Goal: Navigation & Orientation: Find specific page/section

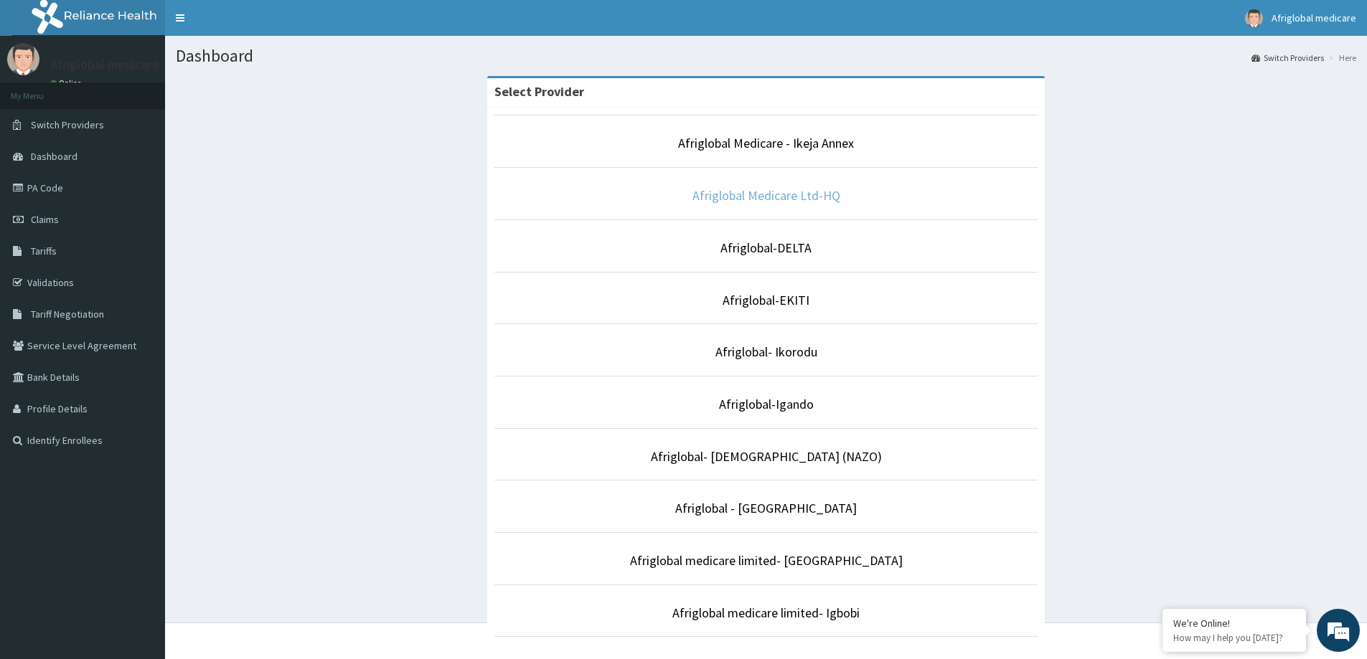
click at [704, 196] on link "Afriglobal Medicare Ltd-HQ" at bounding box center [766, 195] width 148 height 17
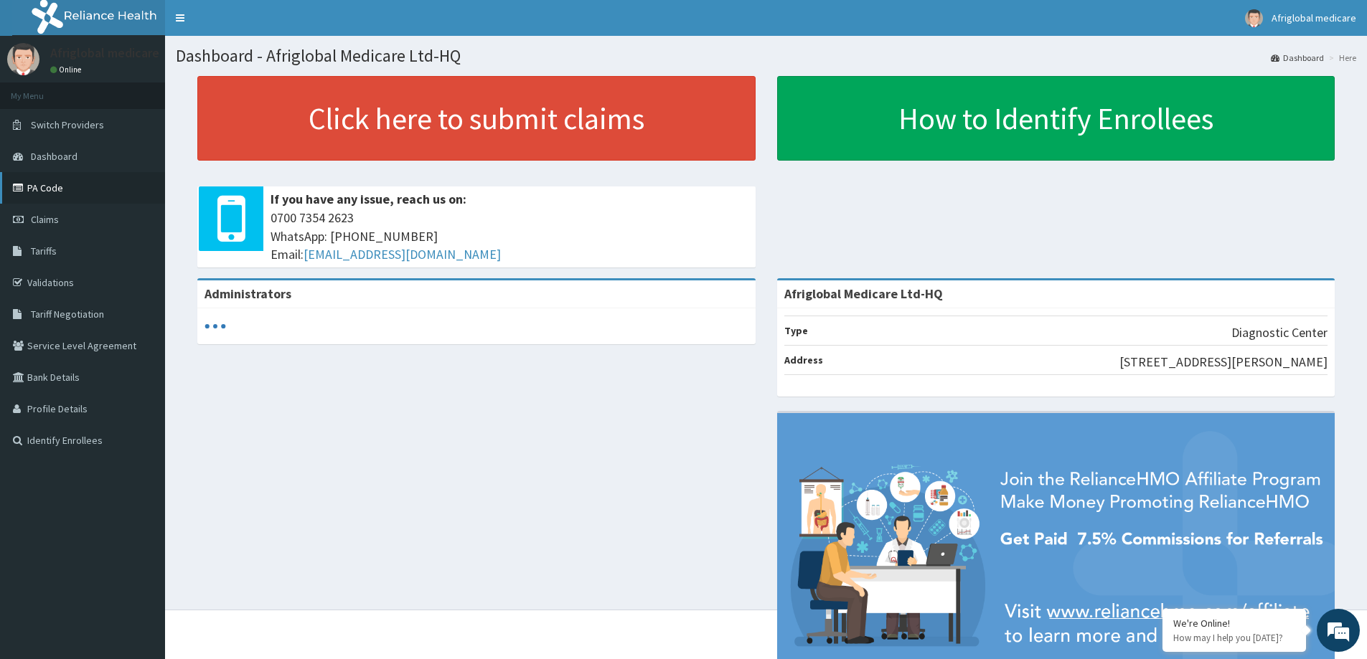
click at [28, 183] on link "PA Code" at bounding box center [82, 188] width 165 height 32
